Goal: Task Accomplishment & Management: Complete application form

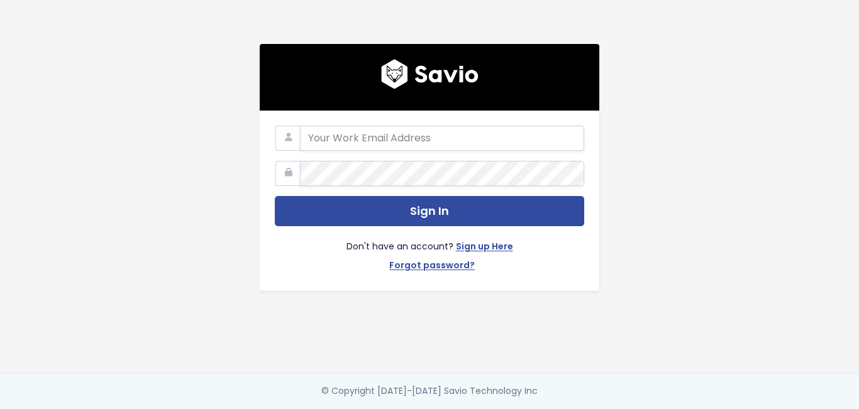
click at [471, 241] on link "Sign up Here" at bounding box center [484, 248] width 57 height 18
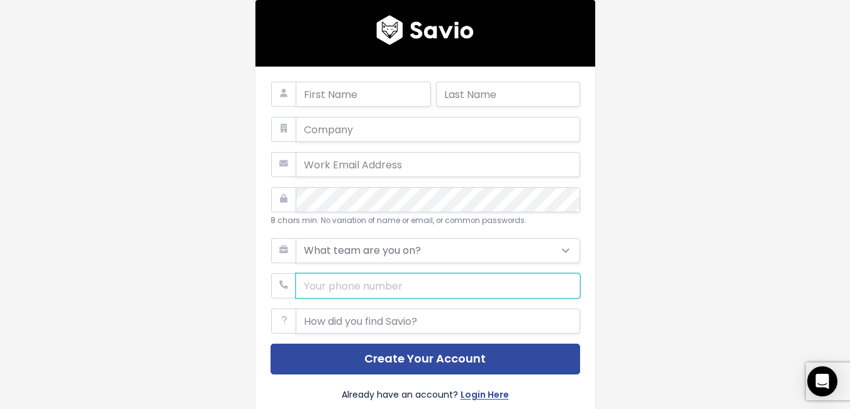
click at [366, 284] on input "phone" at bounding box center [438, 286] width 284 height 25
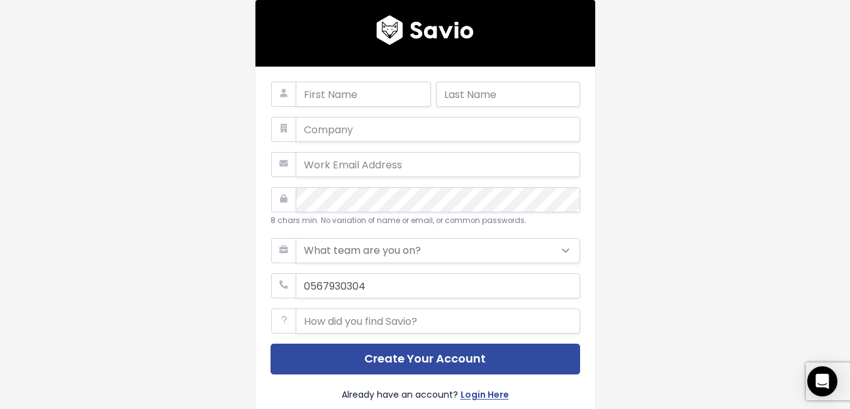
click at [284, 291] on icon at bounding box center [283, 286] width 25 height 25
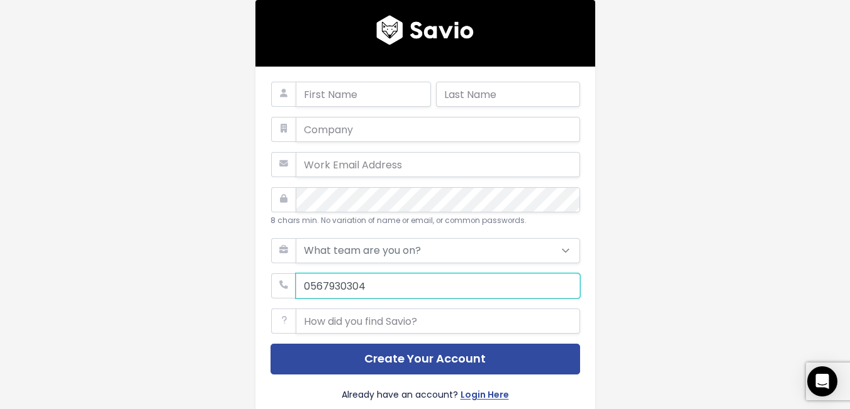
click at [297, 286] on input "phone" at bounding box center [438, 286] width 284 height 25
type input "9660567930304"
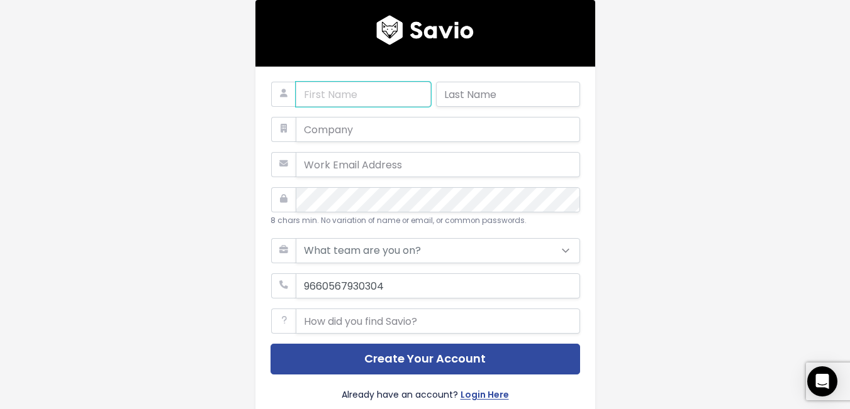
click at [330, 101] on input "text" at bounding box center [363, 94] width 135 height 25
type input "waleed"
click at [530, 108] on div at bounding box center [508, 99] width 144 height 35
click at [530, 99] on input "text" at bounding box center [508, 94] width 144 height 25
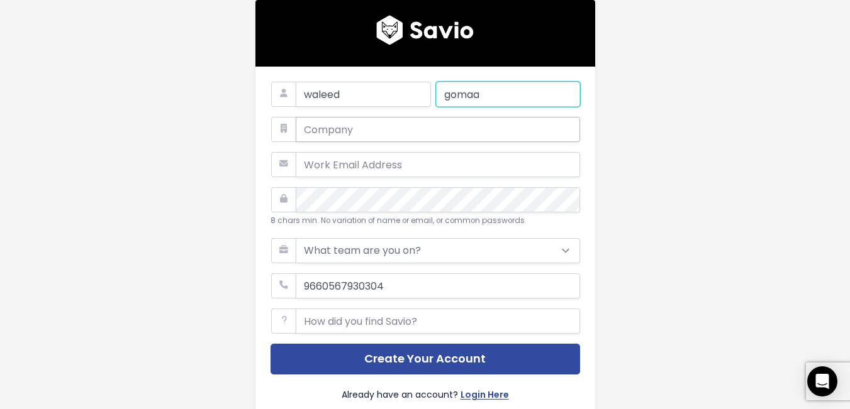
type input "gomaa"
click at [343, 132] on input "text" at bounding box center [438, 129] width 284 height 25
type input "waleed"
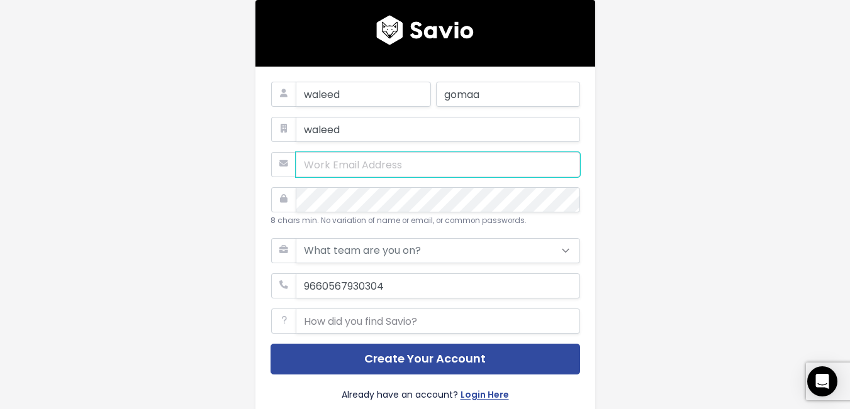
click at [359, 162] on input "email" at bounding box center [438, 164] width 284 height 25
type input "waleedgomaa24434@gmail.com"
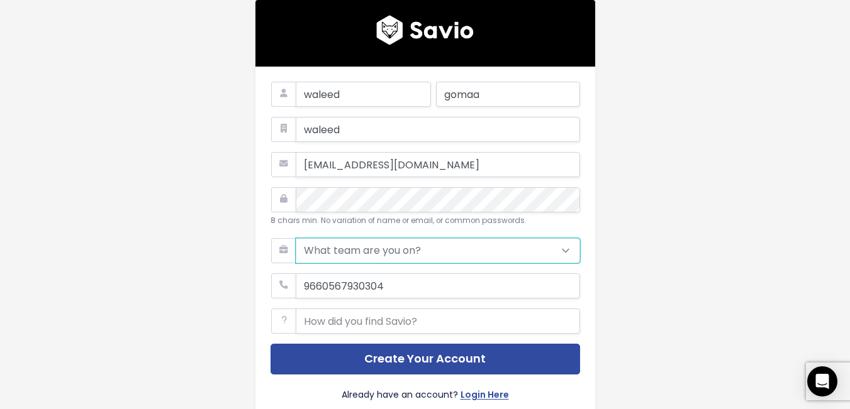
click at [360, 248] on select "What team are you on? Support Product Sales Customer Success Marketing Other" at bounding box center [438, 250] width 284 height 25
select select "OTHER"
click at [296, 238] on select "What team are you on? Support Product Sales Customer Success Marketing Other" at bounding box center [438, 250] width 284 height 25
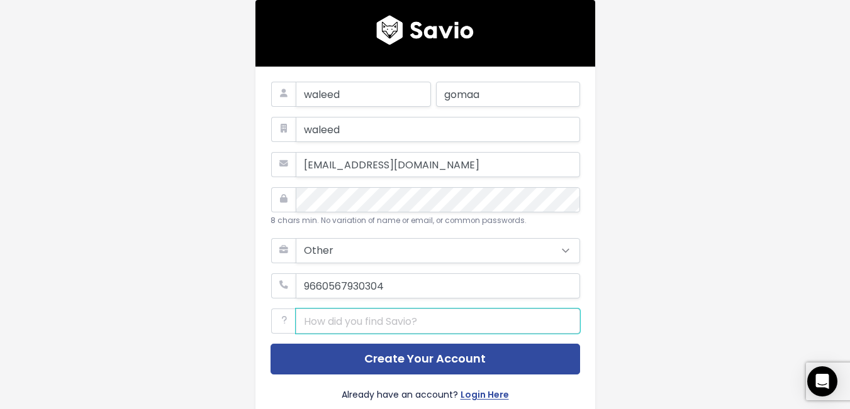
click at [372, 323] on input "text" at bounding box center [438, 321] width 284 height 25
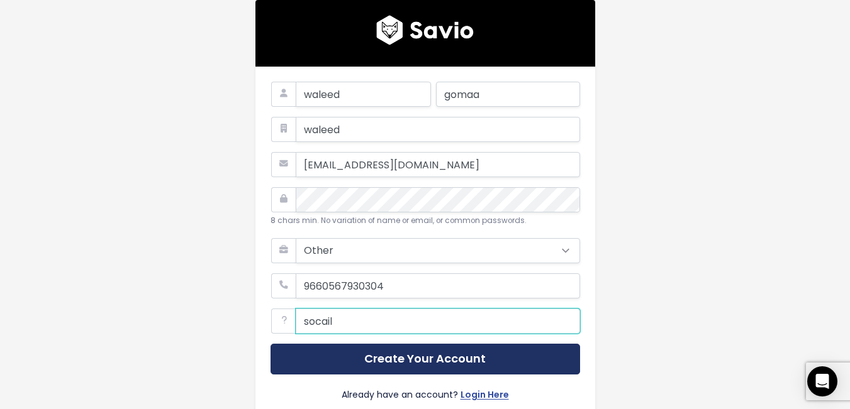
type input "socail"
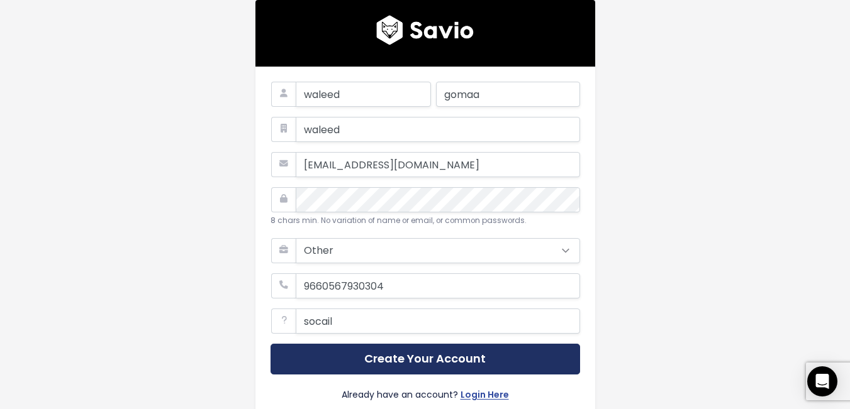
click at [418, 370] on button "Create Your Account" at bounding box center [424, 359] width 309 height 31
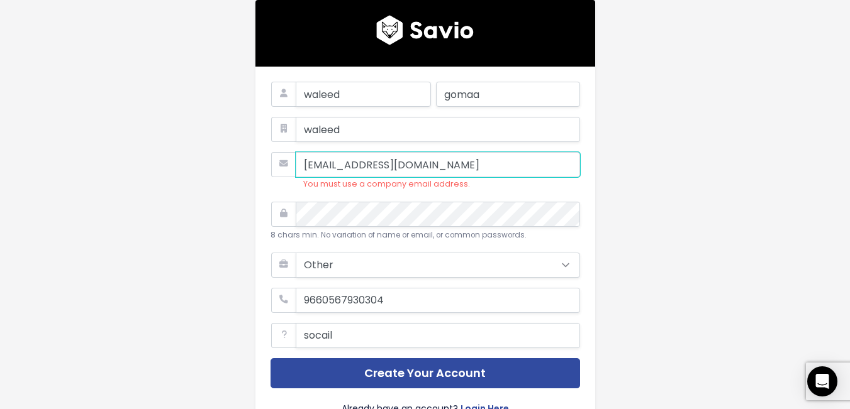
click at [425, 165] on input "[EMAIL_ADDRESS][DOMAIN_NAME]" at bounding box center [438, 164] width 284 height 25
type input "waleedgomaa24434@bassam.com"
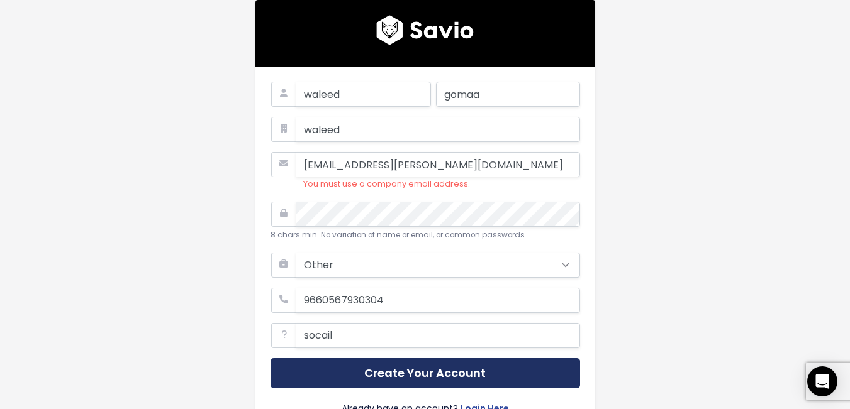
click at [399, 369] on button "Create Your Account" at bounding box center [424, 373] width 309 height 31
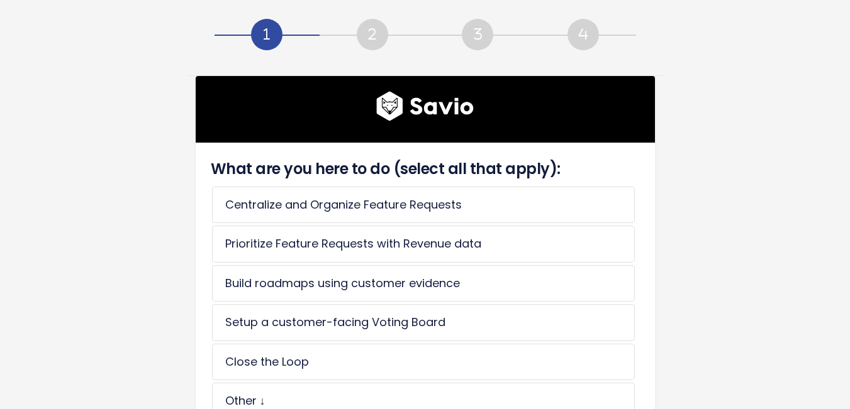
scroll to position [146, 0]
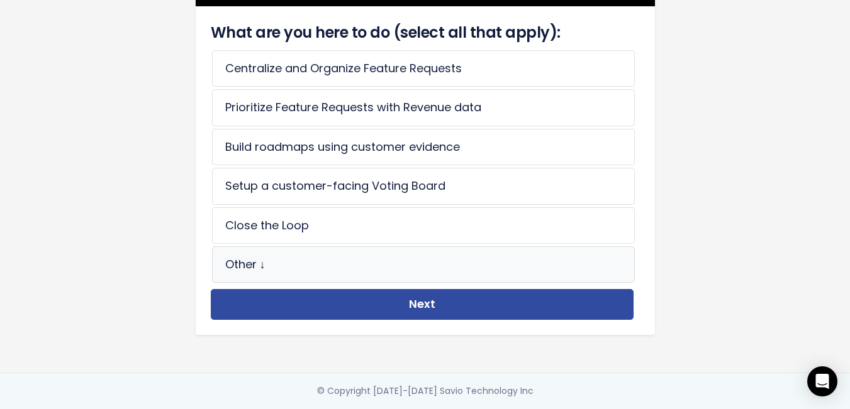
click at [296, 264] on li "Other ↓" at bounding box center [423, 265] width 423 height 36
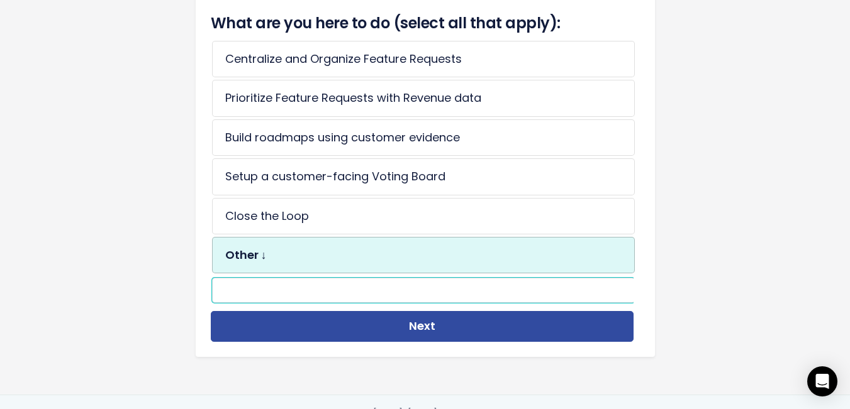
click at [408, 306] on div "What are you here to do (select all that apply): Centralize and Organize Featur…" at bounding box center [422, 177] width 429 height 330
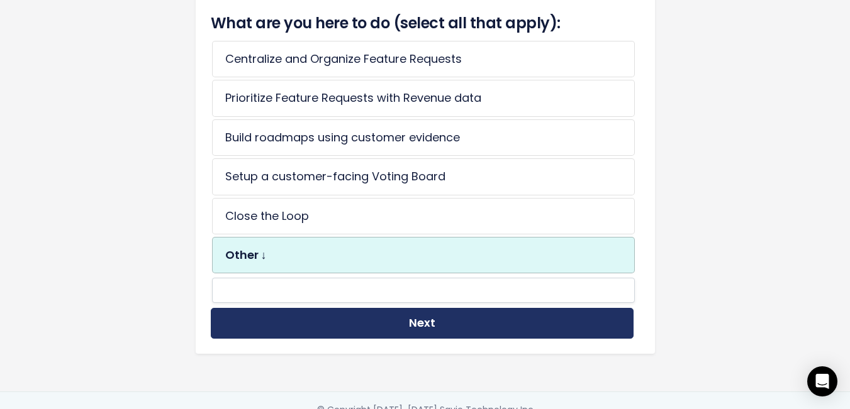
click at [409, 322] on button "Next" at bounding box center [422, 323] width 423 height 31
click at [352, 326] on button "Next" at bounding box center [422, 323] width 423 height 31
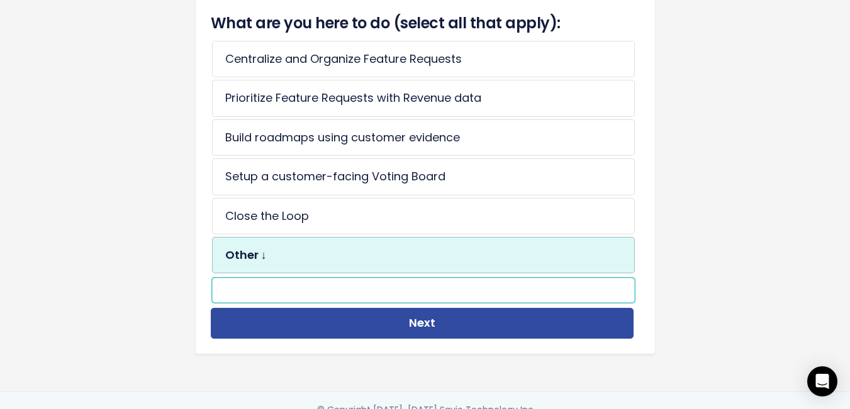
click at [333, 292] on input "text" at bounding box center [423, 290] width 423 height 25
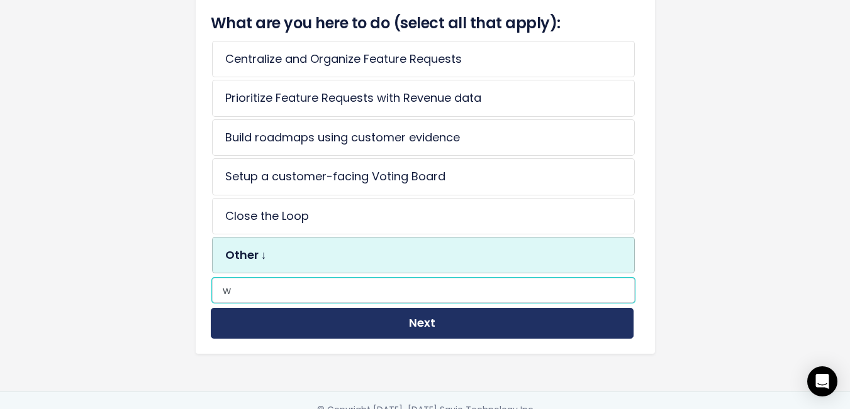
type input "w"
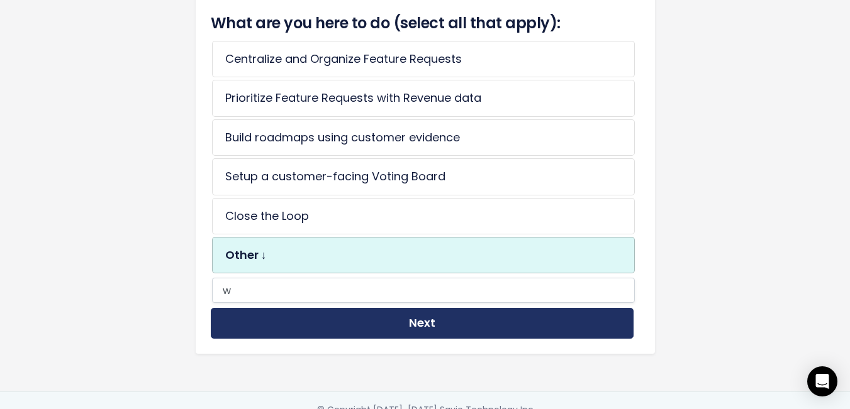
click at [381, 325] on button "Next" at bounding box center [422, 323] width 423 height 31
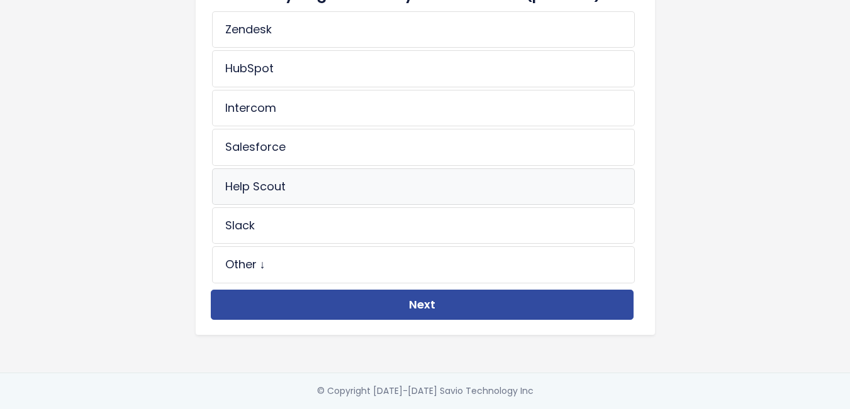
scroll to position [185, 0]
click at [274, 257] on li "Other ↓" at bounding box center [423, 265] width 423 height 36
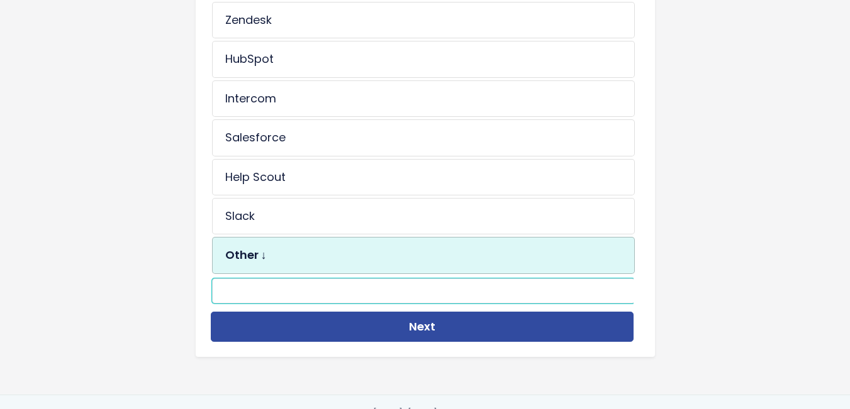
click at [342, 290] on input "text" at bounding box center [423, 291] width 423 height 25
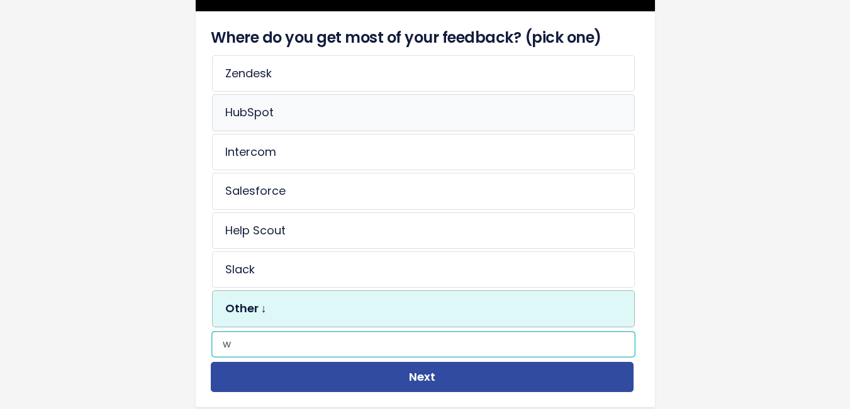
scroll to position [59, 0]
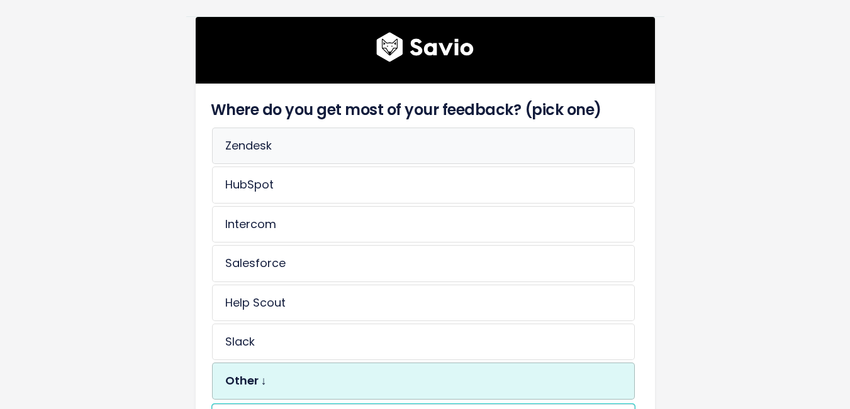
type input "w"
click at [320, 164] on li "Zendesk" at bounding box center [423, 146] width 423 height 36
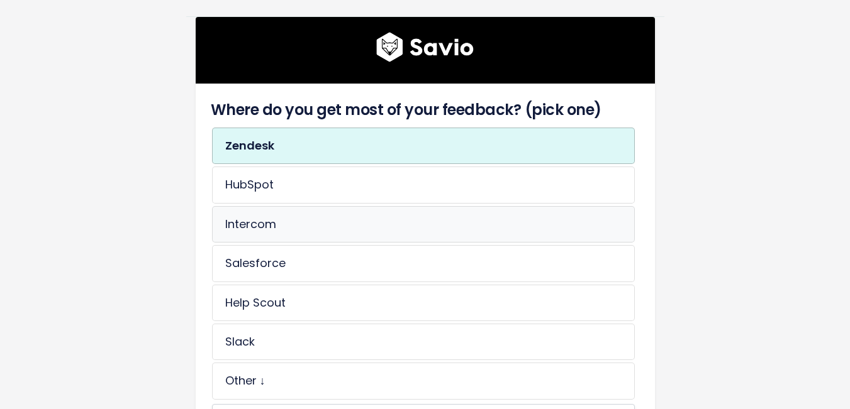
click at [289, 211] on li "Intercom" at bounding box center [423, 224] width 423 height 36
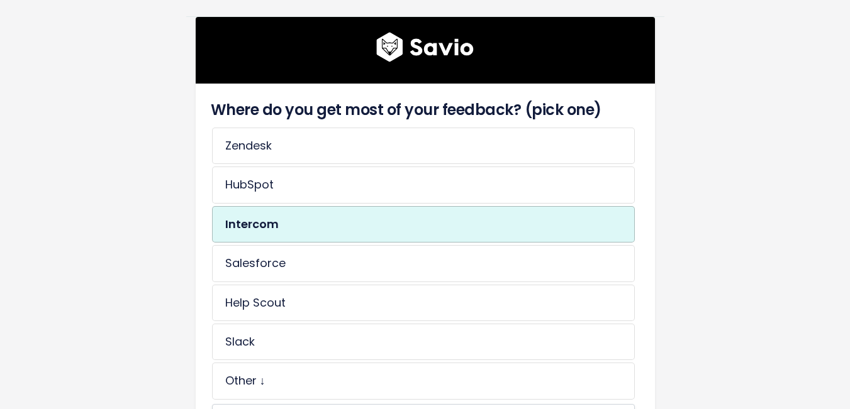
click at [291, 235] on li "Intercom" at bounding box center [423, 224] width 423 height 36
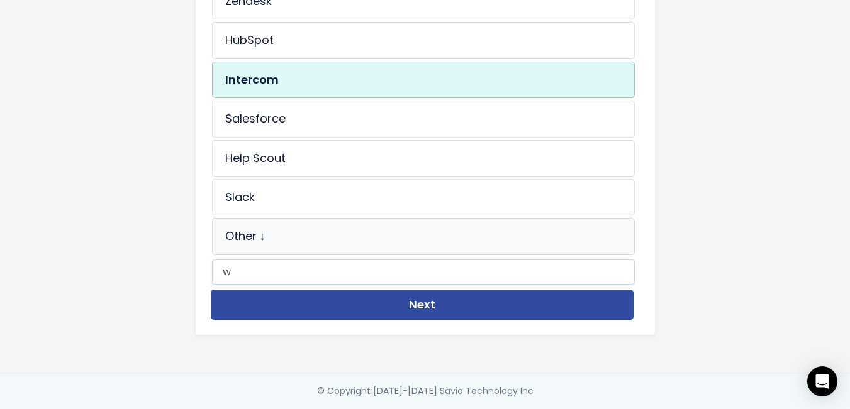
click at [307, 230] on li "Other ↓" at bounding box center [423, 236] width 423 height 36
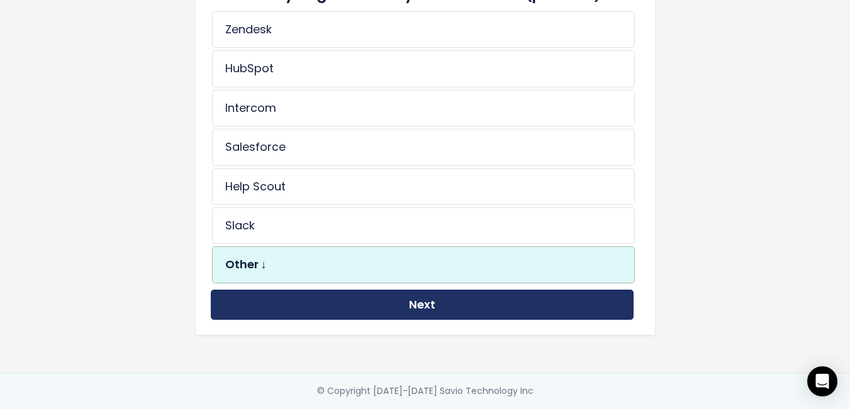
scroll to position [185, 0]
click at [396, 294] on button "Next" at bounding box center [422, 305] width 423 height 31
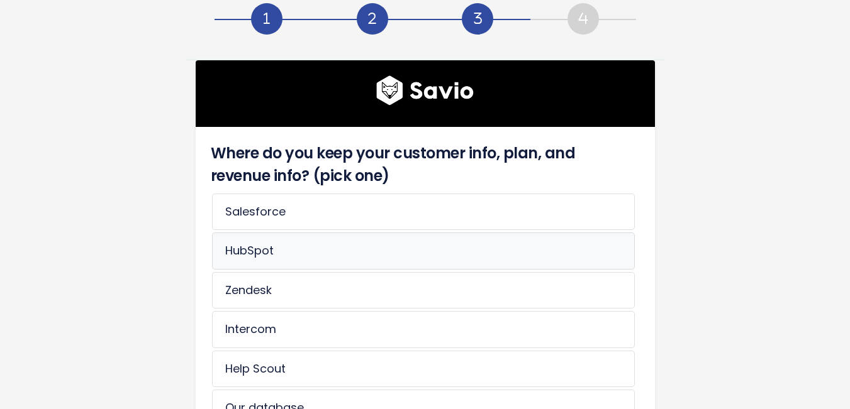
scroll to position [126, 0]
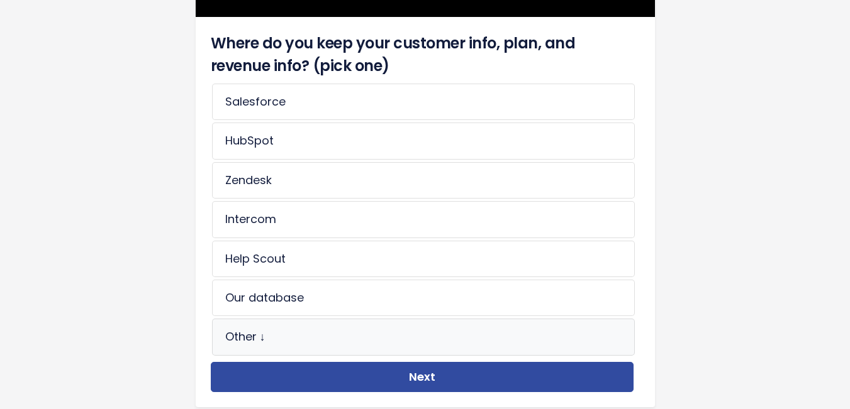
click at [287, 334] on li "Other ↓" at bounding box center [423, 337] width 423 height 36
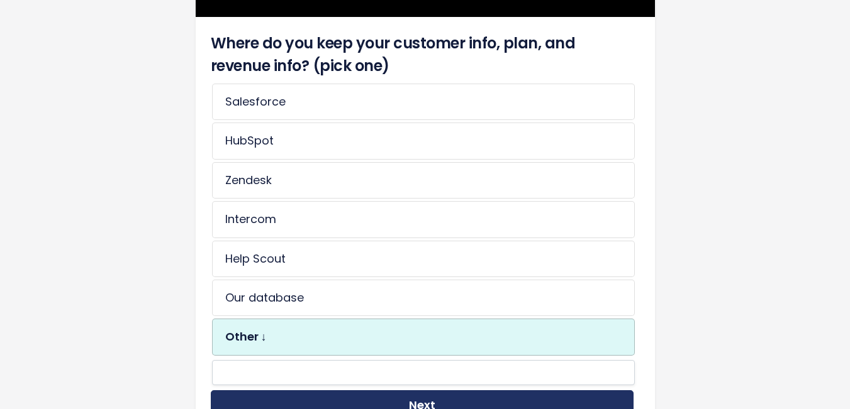
click at [458, 403] on button "Next" at bounding box center [422, 406] width 423 height 31
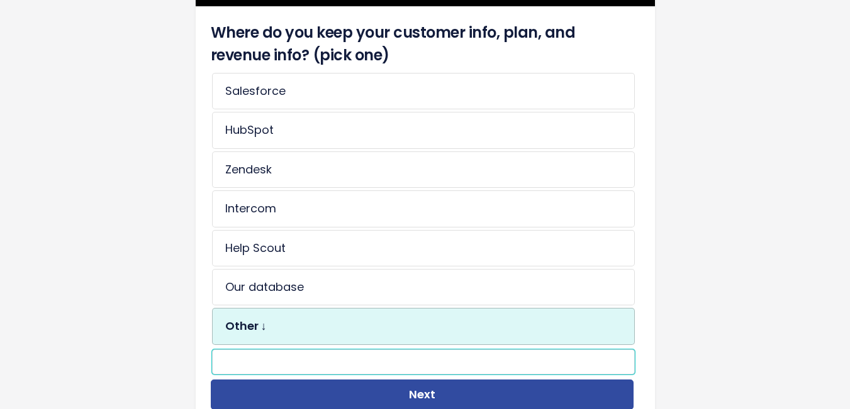
click at [394, 358] on input "text" at bounding box center [423, 362] width 423 height 25
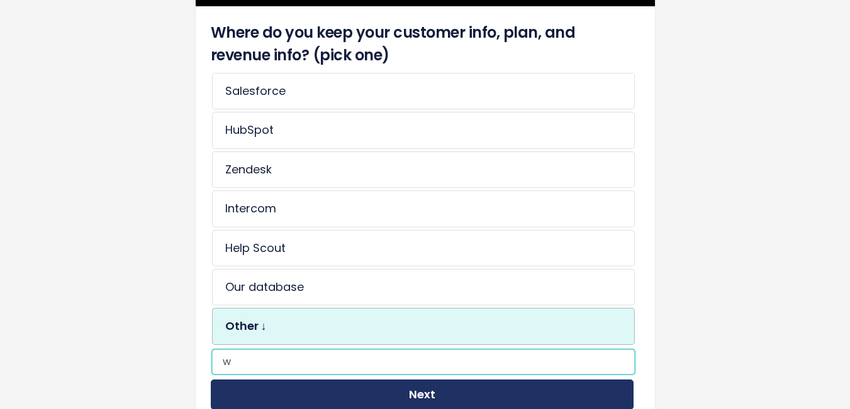
type input "w"
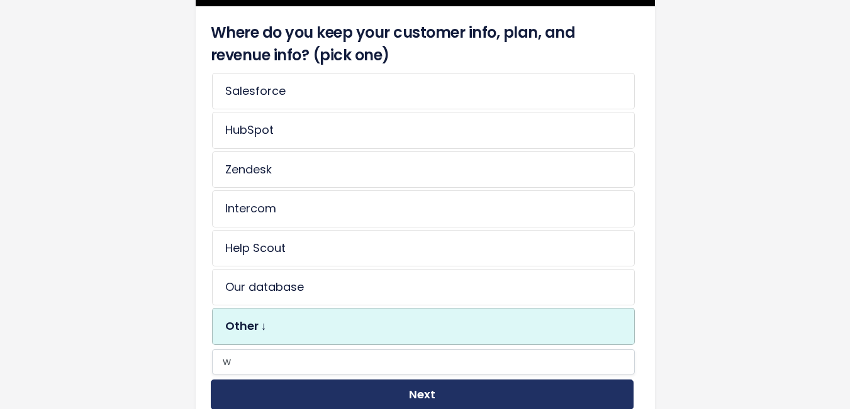
click at [406, 385] on button "Next" at bounding box center [422, 395] width 423 height 31
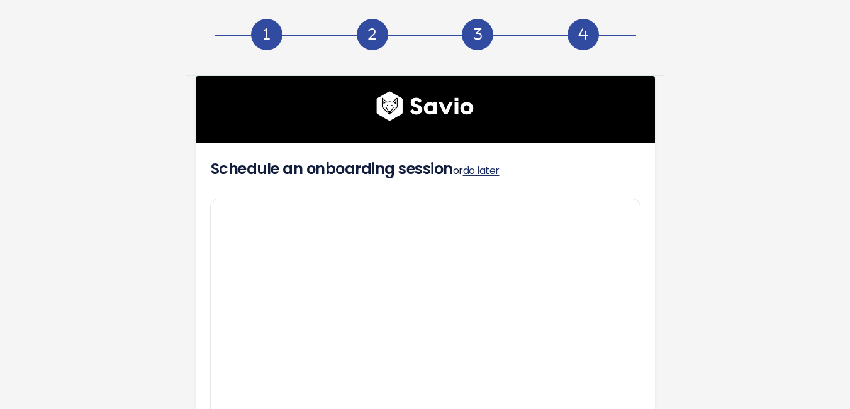
click at [491, 174] on link "do later" at bounding box center [481, 171] width 36 height 14
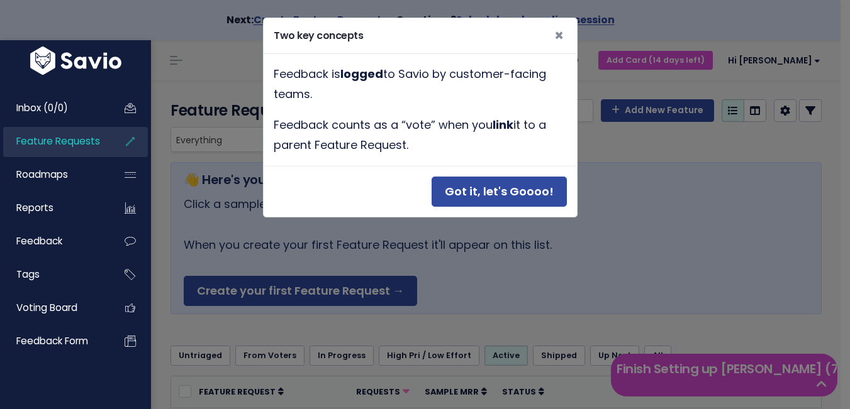
scroll to position [187, 0]
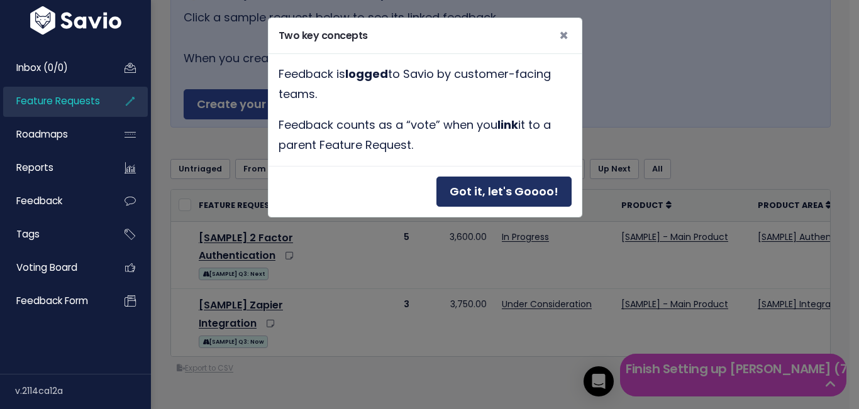
click at [503, 200] on button "Got it, let's Goooo!" at bounding box center [503, 192] width 135 height 31
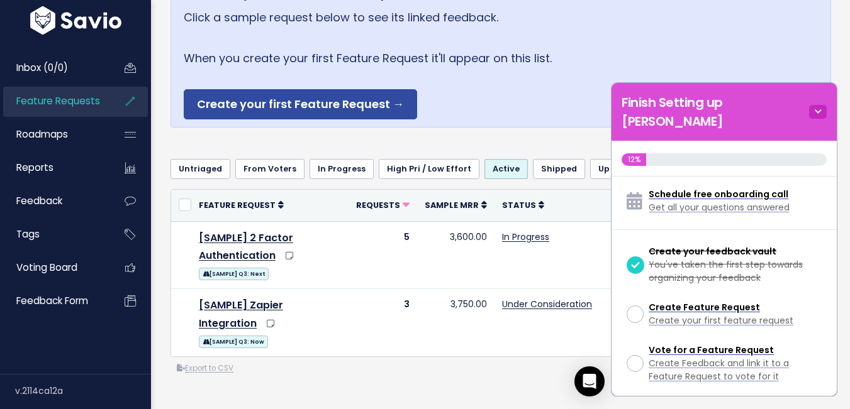
click at [816, 105] on icon at bounding box center [818, 112] width 18 height 14
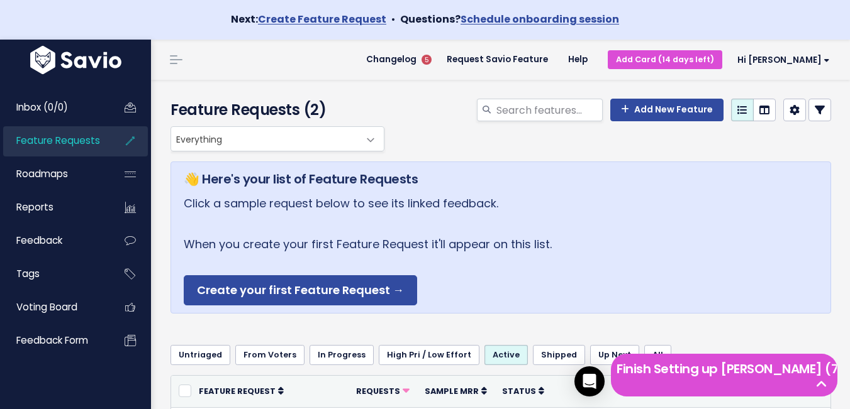
scroll to position [0, 0]
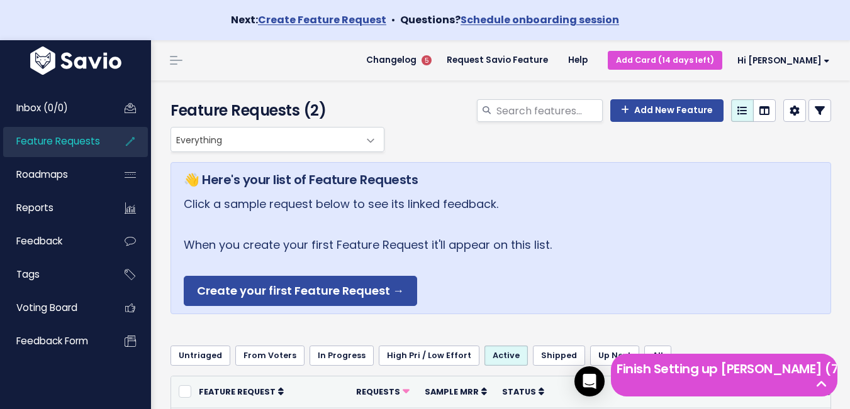
click at [134, 55] on link at bounding box center [76, 60] width 152 height 35
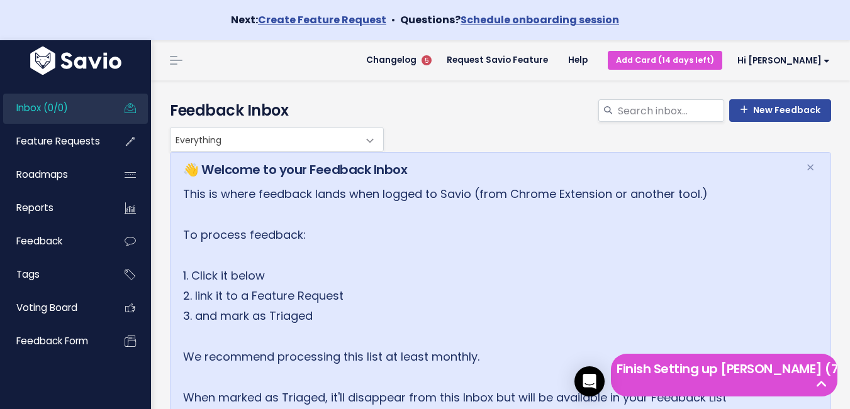
click at [74, 55] on img at bounding box center [75, 61] width 97 height 28
click at [799, 67] on link "Hi [PERSON_NAME]" at bounding box center [781, 60] width 118 height 19
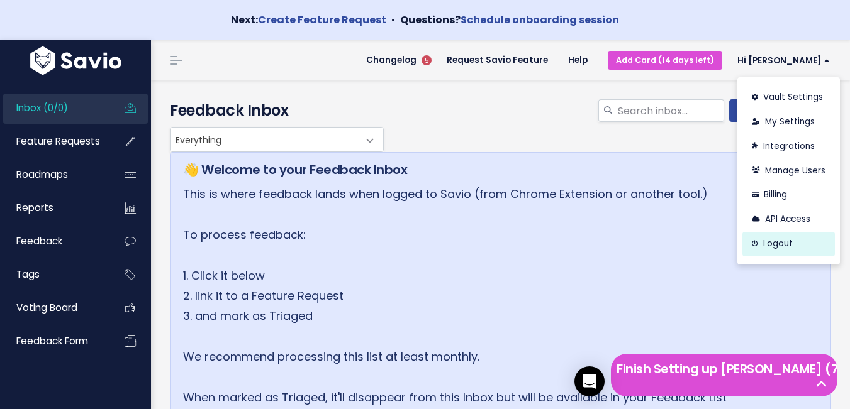
click at [784, 248] on link "Logout" at bounding box center [788, 244] width 92 height 25
